Goal: Obtain resource: Obtain resource

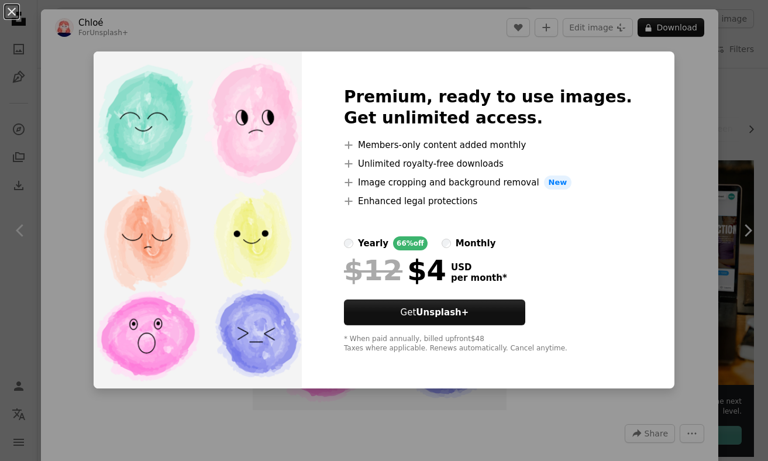
scroll to position [943, 0]
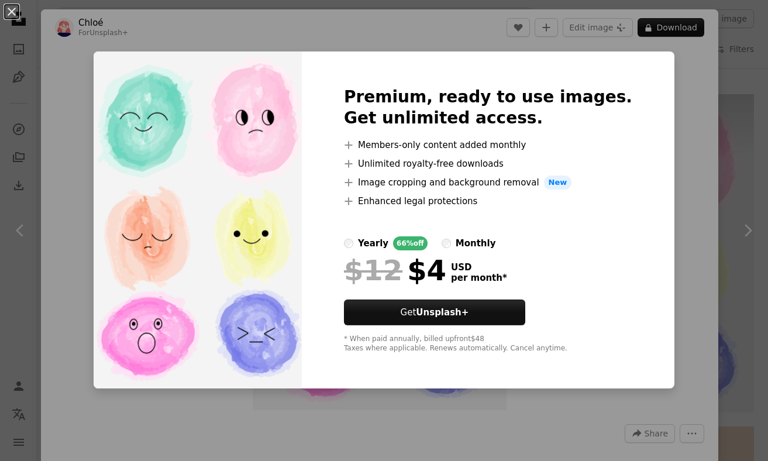
click at [254, 37] on div "An X shape Premium, ready to use images. Get unlimited access. A plus sign Memb…" at bounding box center [384, 230] width 768 height 461
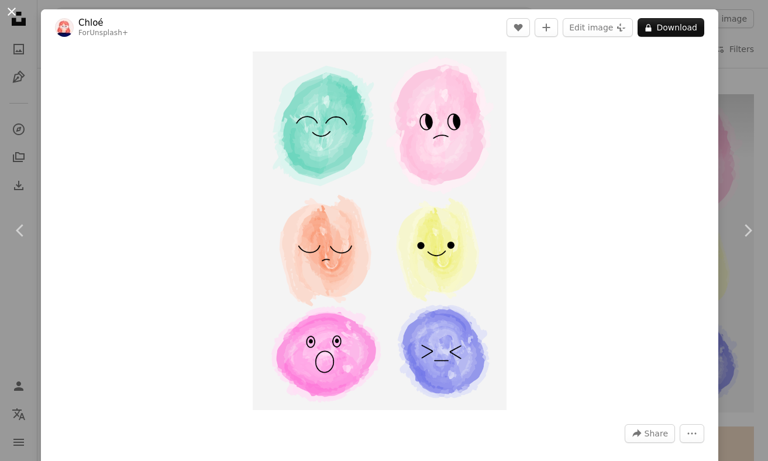
click at [13, 11] on button "An X shape" at bounding box center [12, 12] width 14 height 14
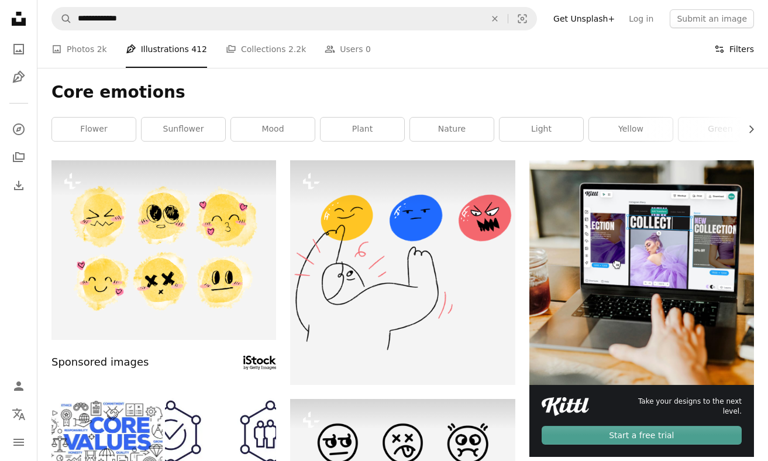
click at [740, 51] on button "Filters Filters" at bounding box center [734, 48] width 40 height 37
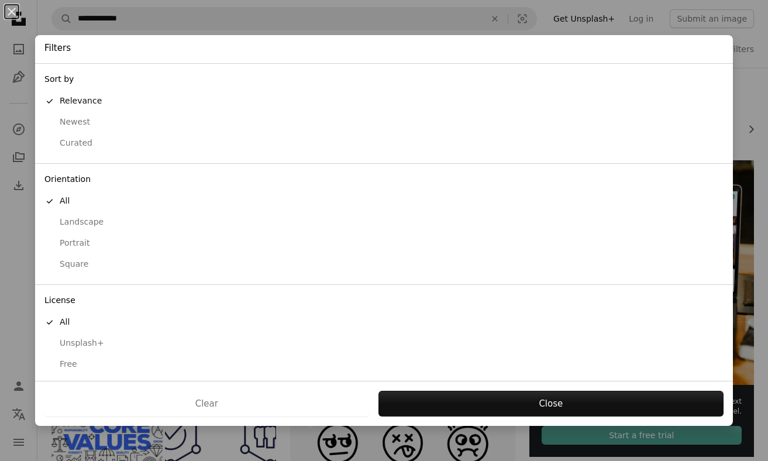
scroll to position [4, 0]
click at [71, 362] on div "Free" at bounding box center [383, 361] width 679 height 12
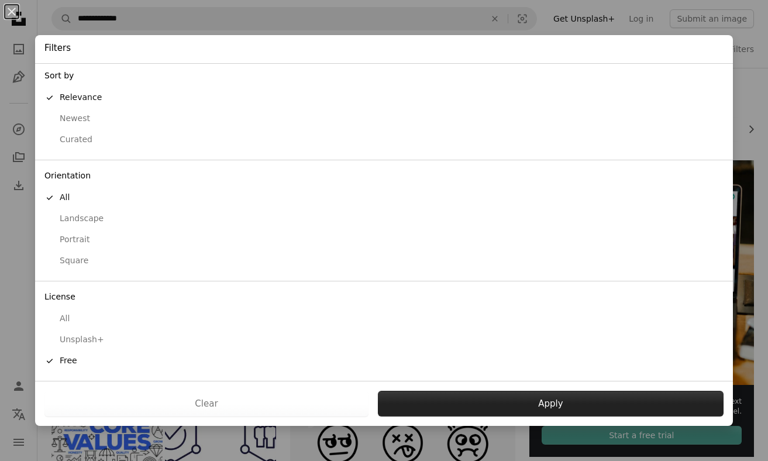
click at [426, 394] on button "Apply" at bounding box center [551, 404] width 346 height 26
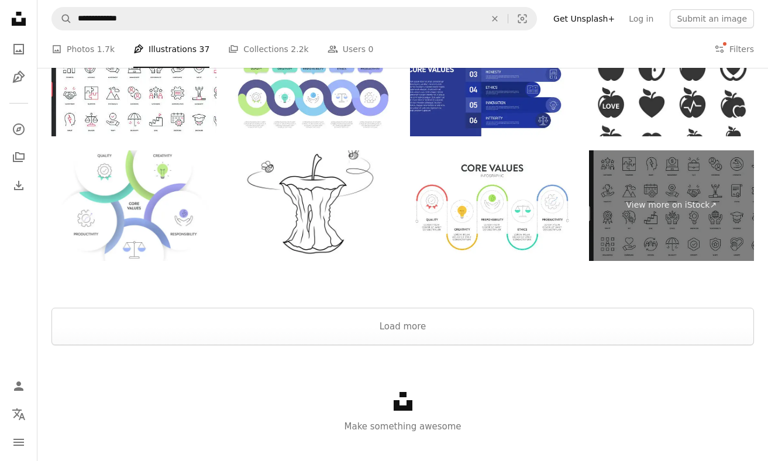
scroll to position [2074, 0]
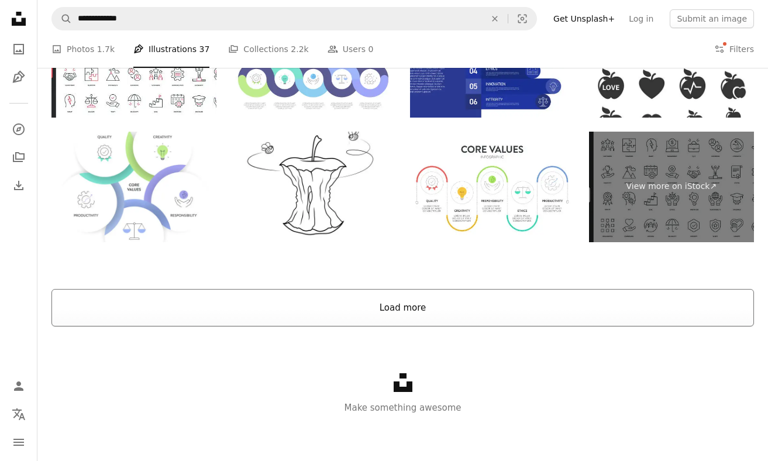
click at [394, 304] on button "Load more" at bounding box center [402, 307] width 702 height 37
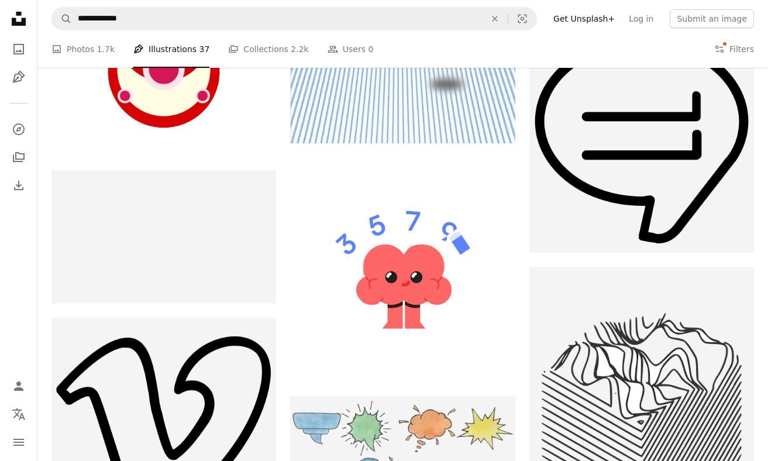
scroll to position [10562, 0]
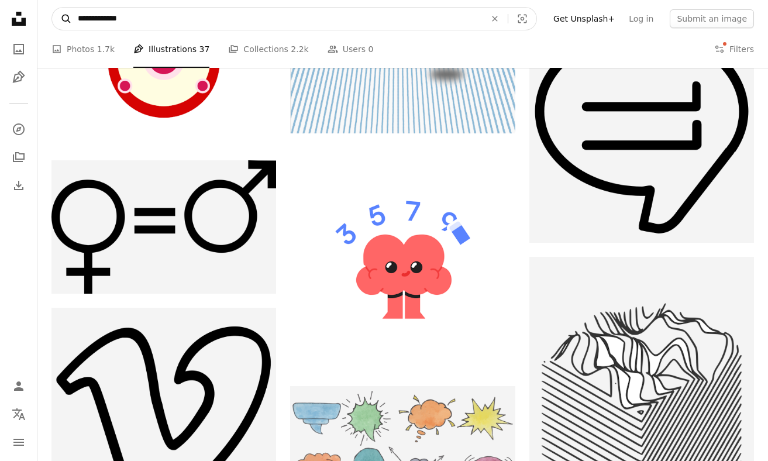
drag, startPoint x: 97, startPoint y: 18, endPoint x: 70, endPoint y: 20, distance: 27.0
click at [70, 20] on form "**********" at bounding box center [293, 18] width 485 height 23
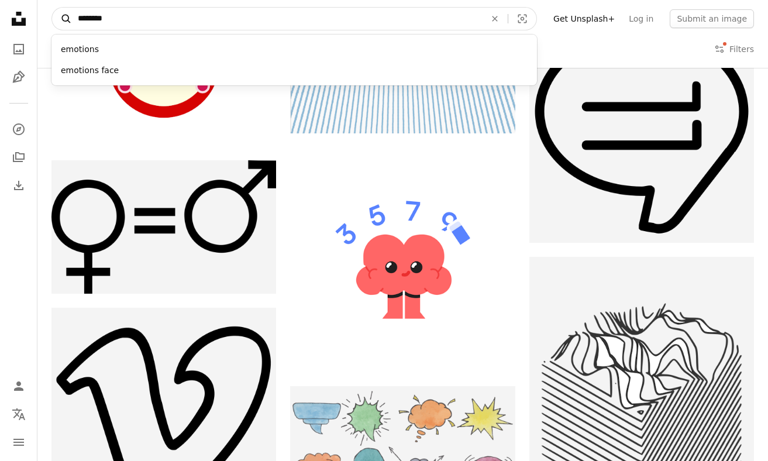
type input "*********"
click button "A magnifying glass" at bounding box center [62, 19] width 20 height 22
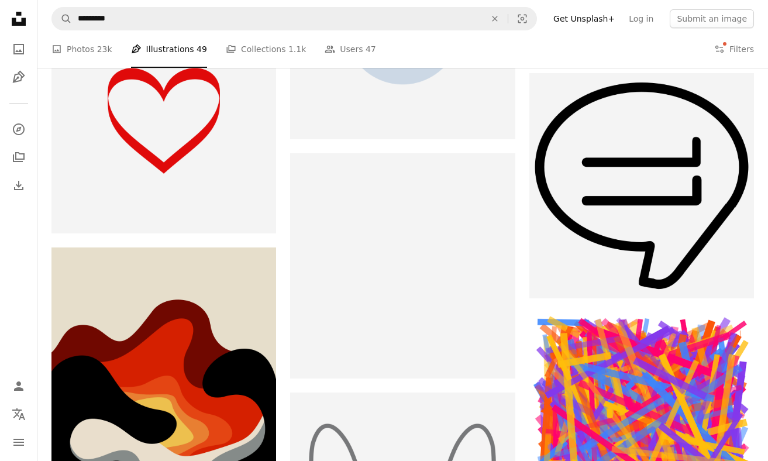
scroll to position [18360, 0]
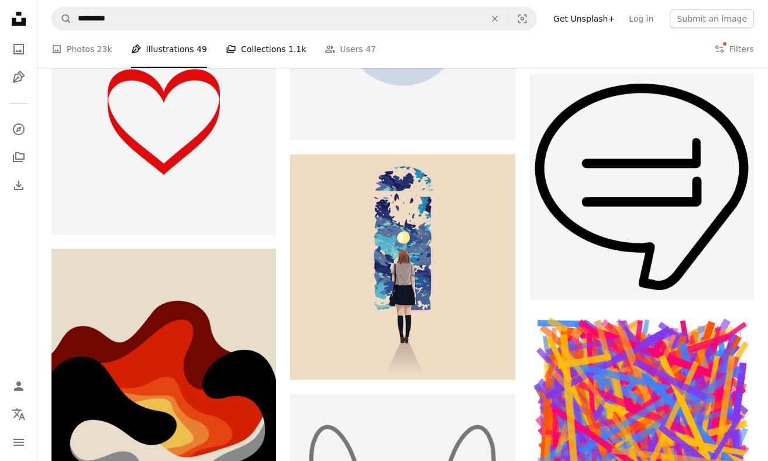
click at [279, 46] on link "A stack of folders Collections 1.1k" at bounding box center [266, 48] width 80 height 37
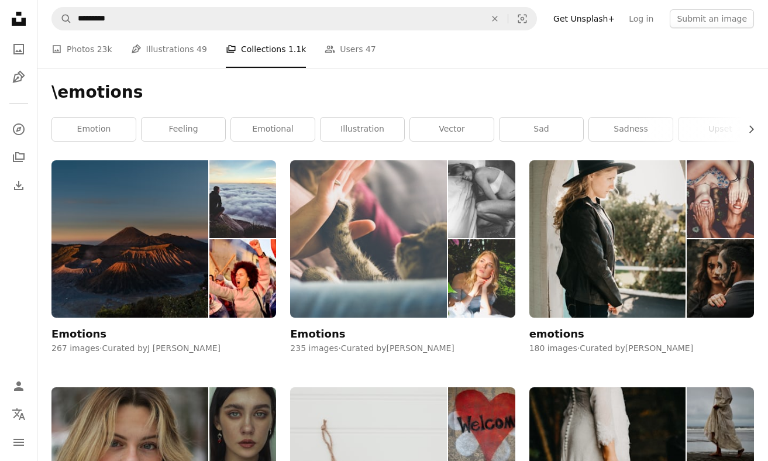
click at [313, 334] on div "Emotions" at bounding box center [317, 334] width 55 height 14
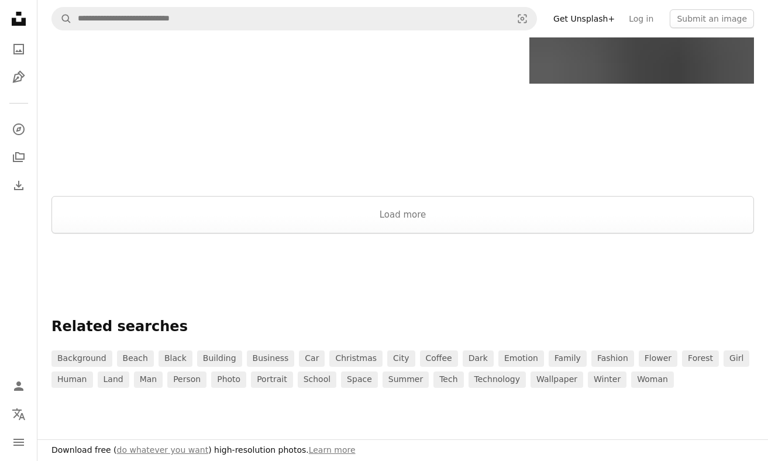
scroll to position [1949, 0]
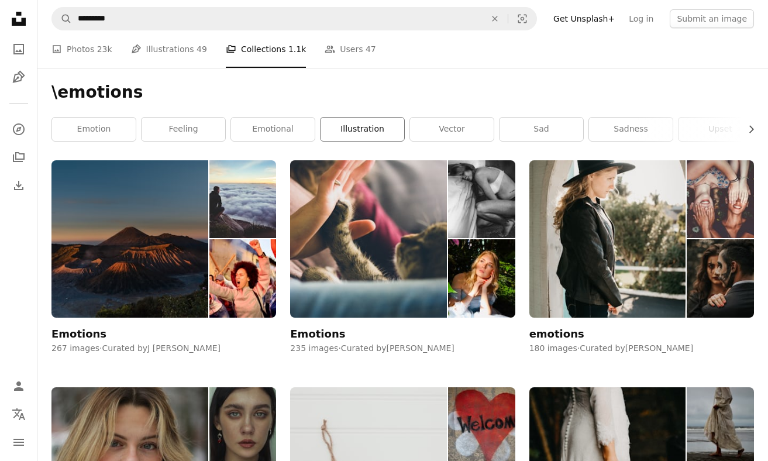
click at [346, 139] on link "illustration" at bounding box center [362, 129] width 84 height 23
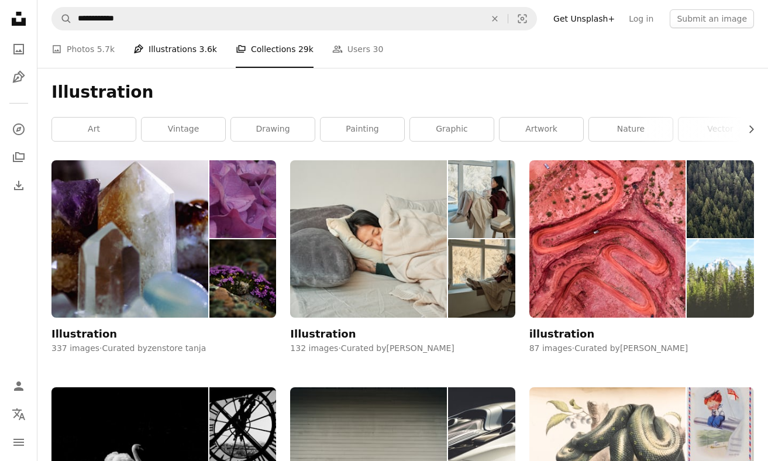
click at [169, 48] on link "Pen Tool Illustrations 3.6k" at bounding box center [175, 48] width 84 height 37
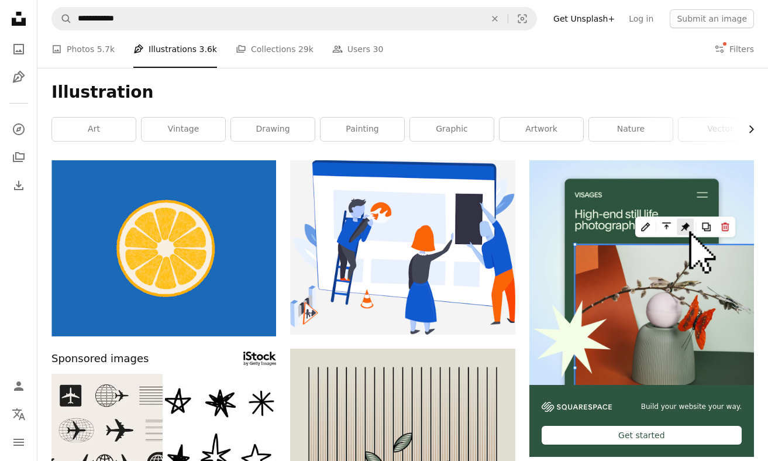
click at [750, 127] on icon "button" at bounding box center [751, 129] width 5 height 8
click at [750, 126] on icon "button" at bounding box center [751, 129] width 5 height 8
click at [56, 125] on icon "Chevron left" at bounding box center [55, 129] width 12 height 12
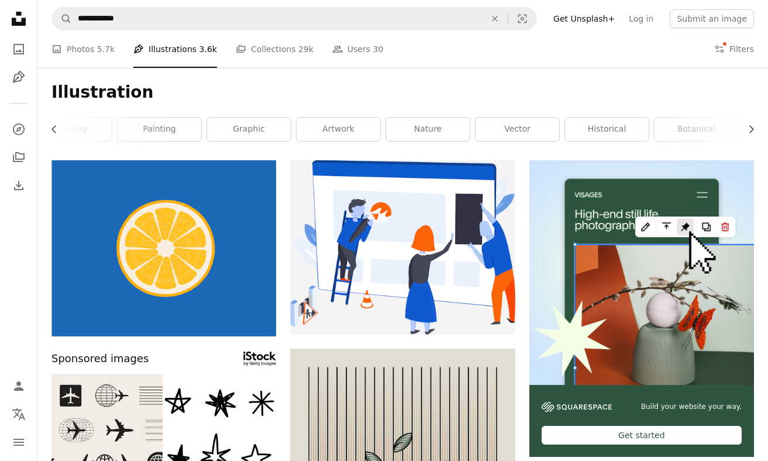
scroll to position [0, 191]
click at [173, 124] on link "painting" at bounding box center [171, 129] width 84 height 23
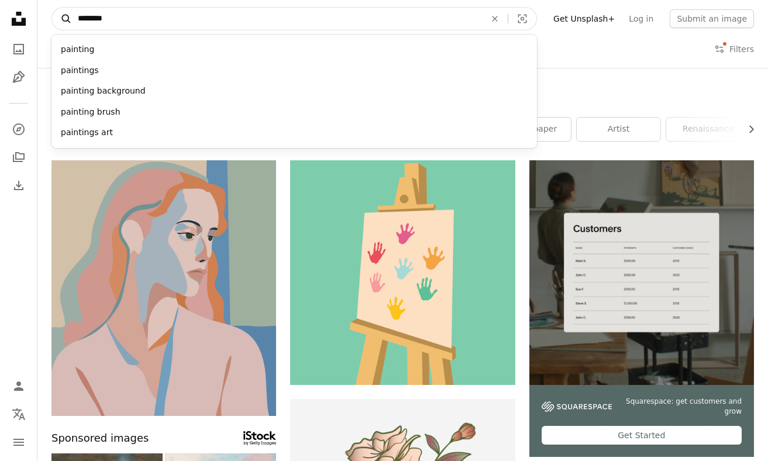
drag, startPoint x: 140, startPoint y: 23, endPoint x: 67, endPoint y: 19, distance: 73.2
click at [67, 18] on form "A magnifying glass ******** painting paintings painting background painting bru…" at bounding box center [293, 18] width 485 height 23
type input "********"
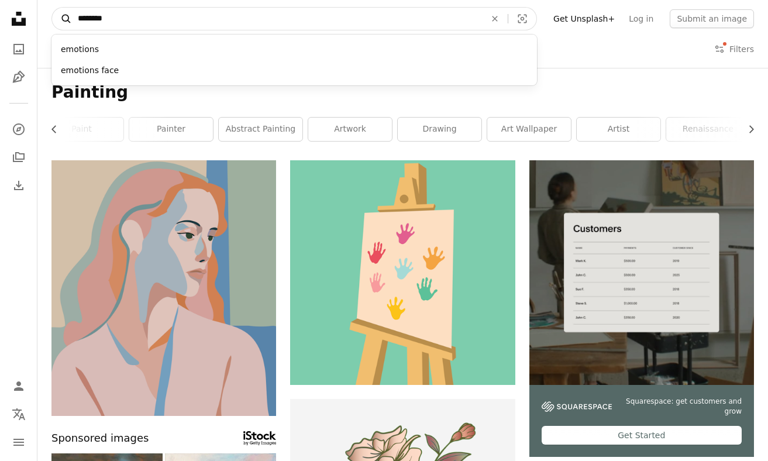
click button "A magnifying glass" at bounding box center [62, 19] width 20 height 22
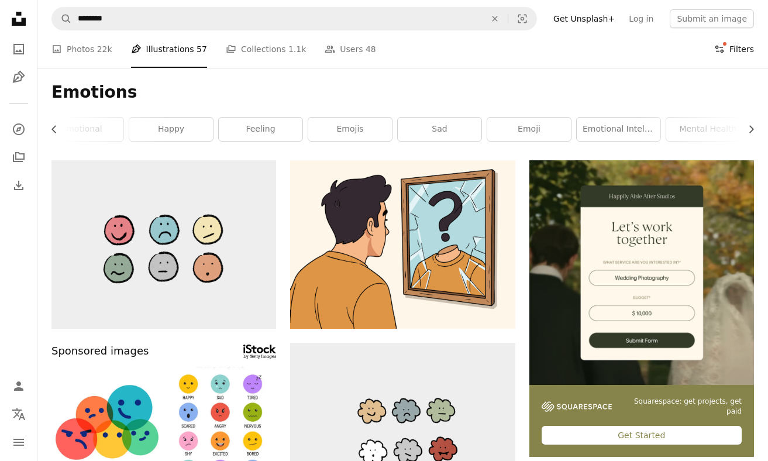
click at [726, 50] on button "Filters Filters" at bounding box center [734, 48] width 40 height 37
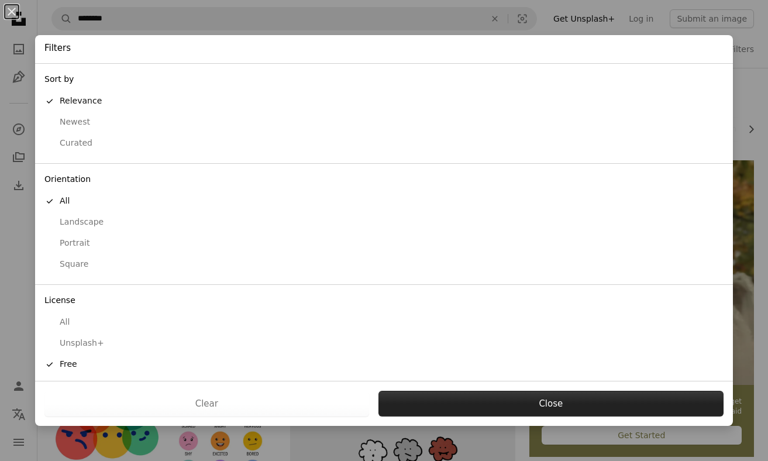
click at [532, 405] on button "Close" at bounding box center [550, 404] width 345 height 26
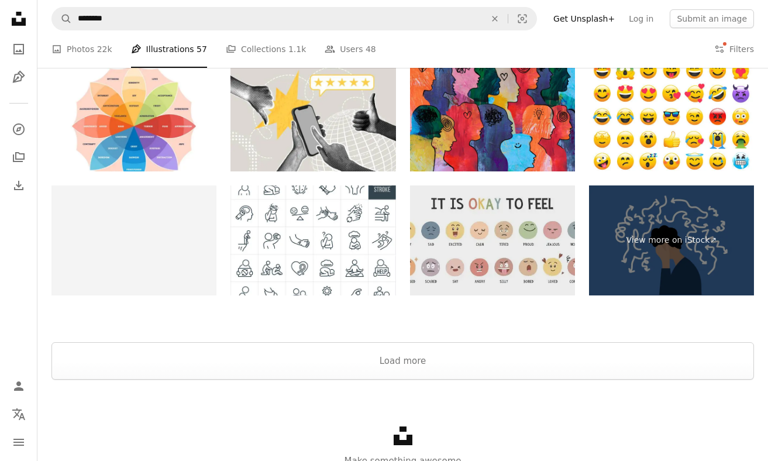
scroll to position [2282, 0]
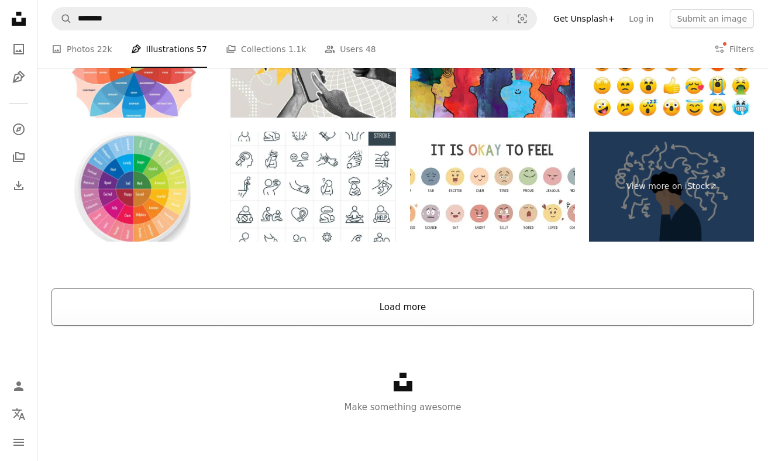
click at [441, 304] on button "Load more" at bounding box center [402, 306] width 702 height 37
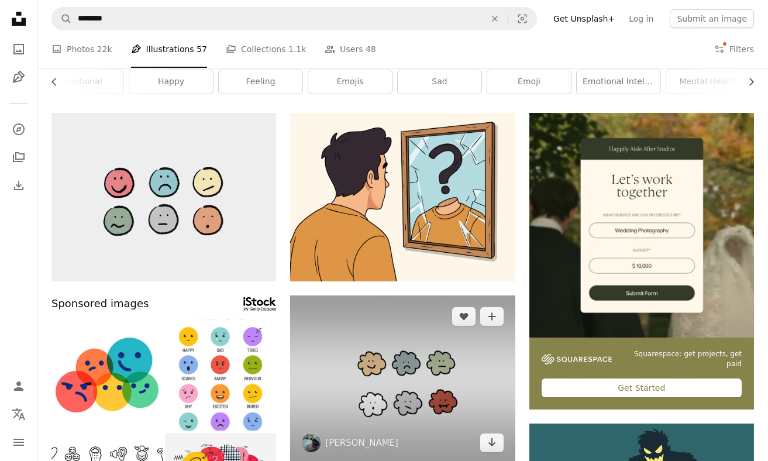
scroll to position [0, 0]
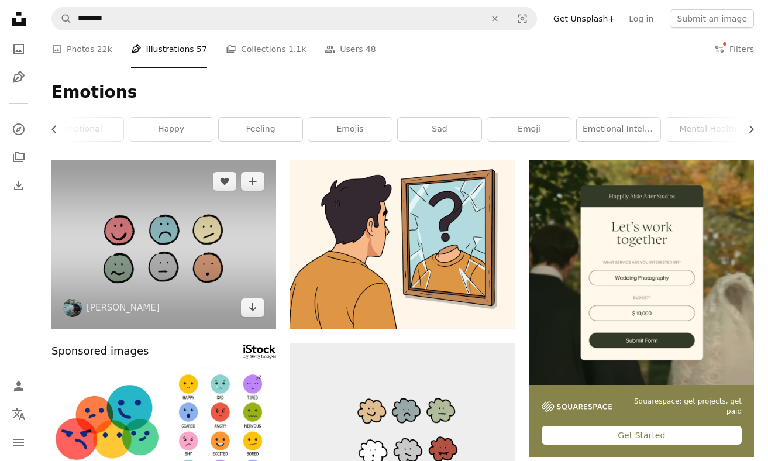
click at [258, 295] on img at bounding box center [163, 244] width 225 height 168
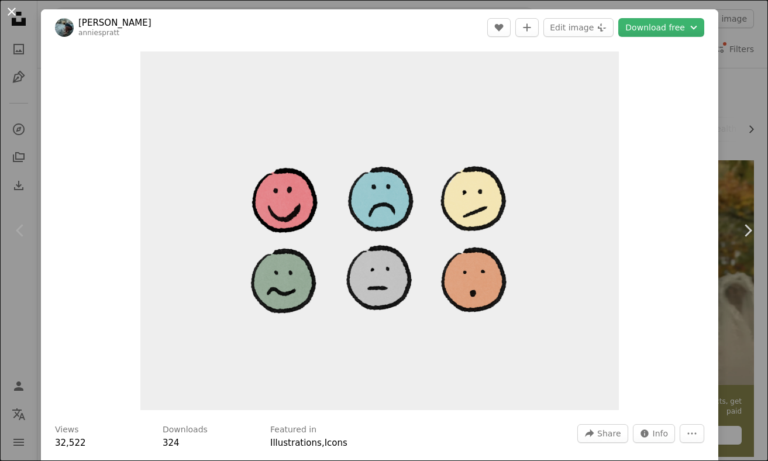
click at [11, 16] on button "An X shape" at bounding box center [12, 12] width 14 height 14
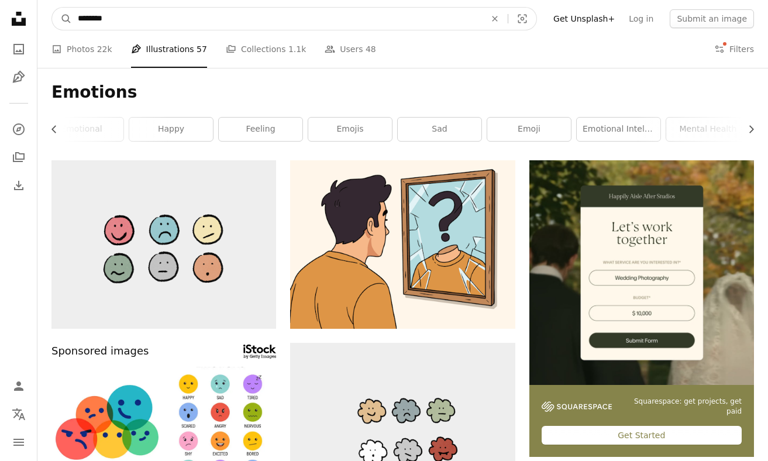
drag, startPoint x: 122, startPoint y: 19, endPoint x: 35, endPoint y: 19, distance: 87.1
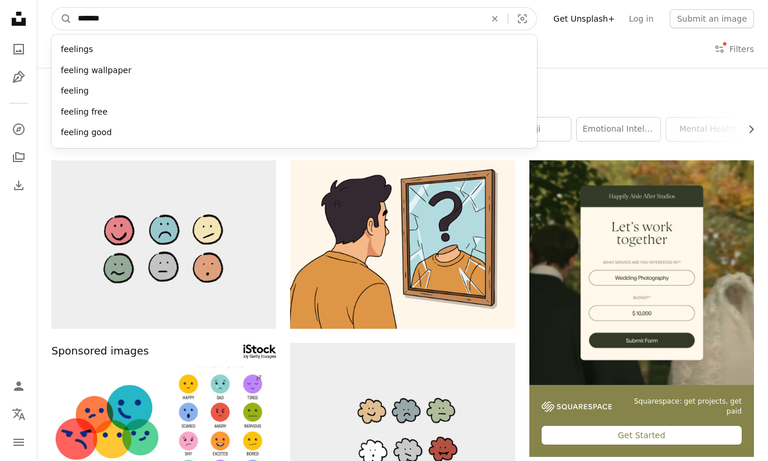
type input "********"
click button "A magnifying glass" at bounding box center [62, 19] width 20 height 22
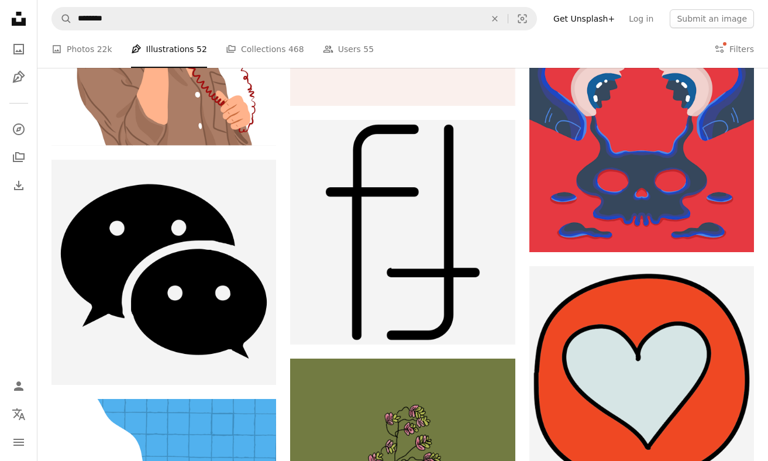
scroll to position [17624, 0]
